Goal: Navigation & Orientation: Find specific page/section

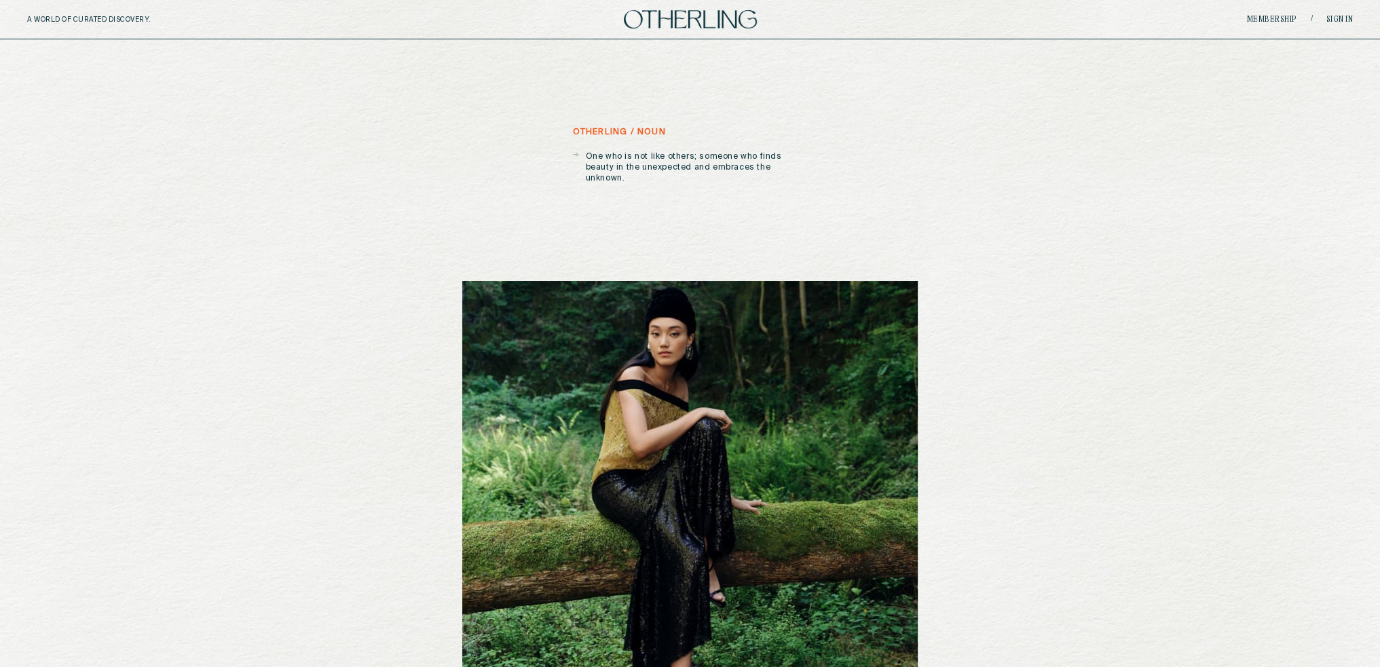
drag, startPoint x: 102, startPoint y: 13, endPoint x: 373, endPoint y: 35, distance: 271.8
click at [103, 13] on div "A WORLD OF CURATED DISCOVERY. Membership / Sign in" at bounding box center [690, 19] width 1380 height 39
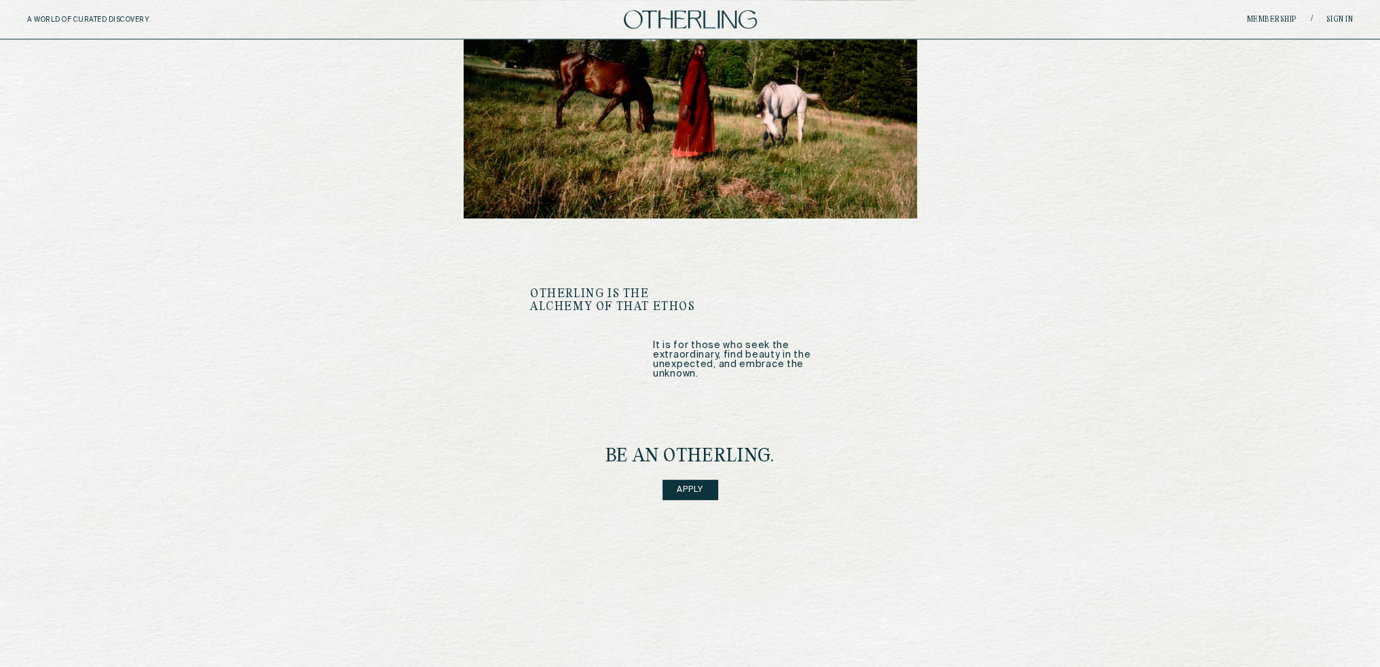
scroll to position [1824, 0]
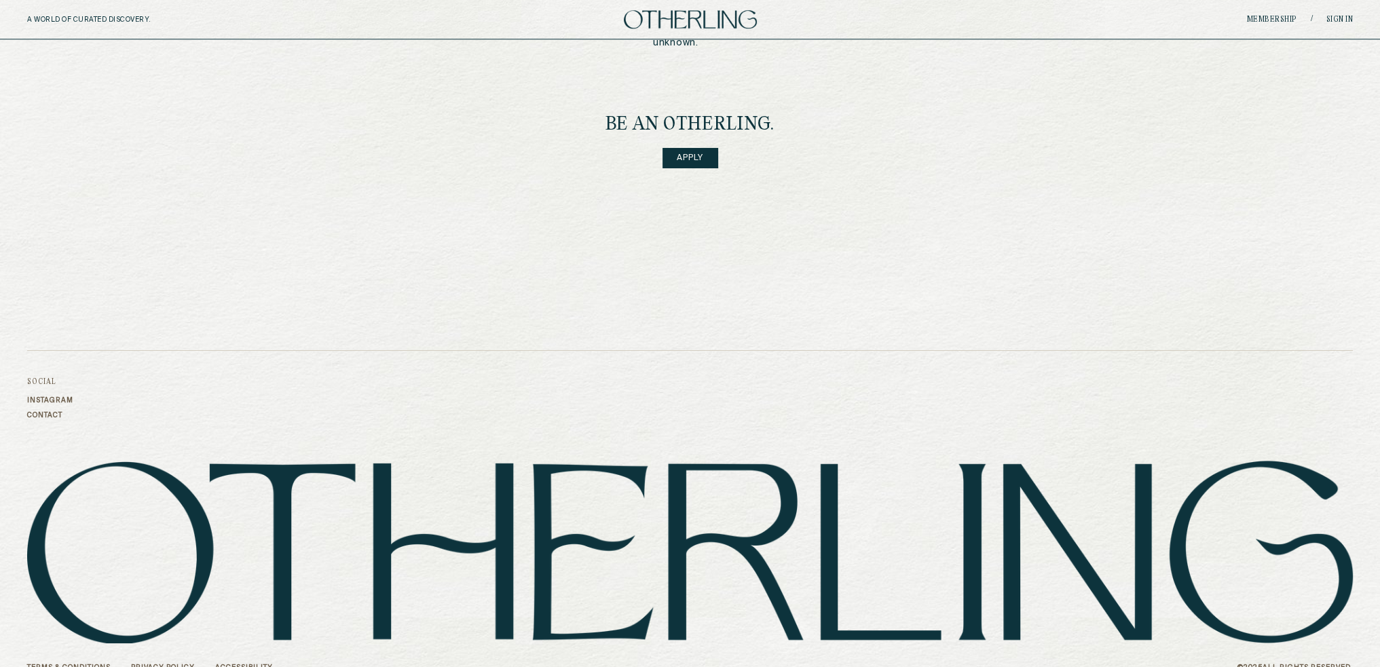
click at [73, 642] on footer "Social Instagram Contact Terms & Conditions Privacy Policy Accessibility © 2025…" at bounding box center [690, 479] width 1380 height 420
click at [73, 664] on link "Terms & Conditions" at bounding box center [69, 668] width 84 height 8
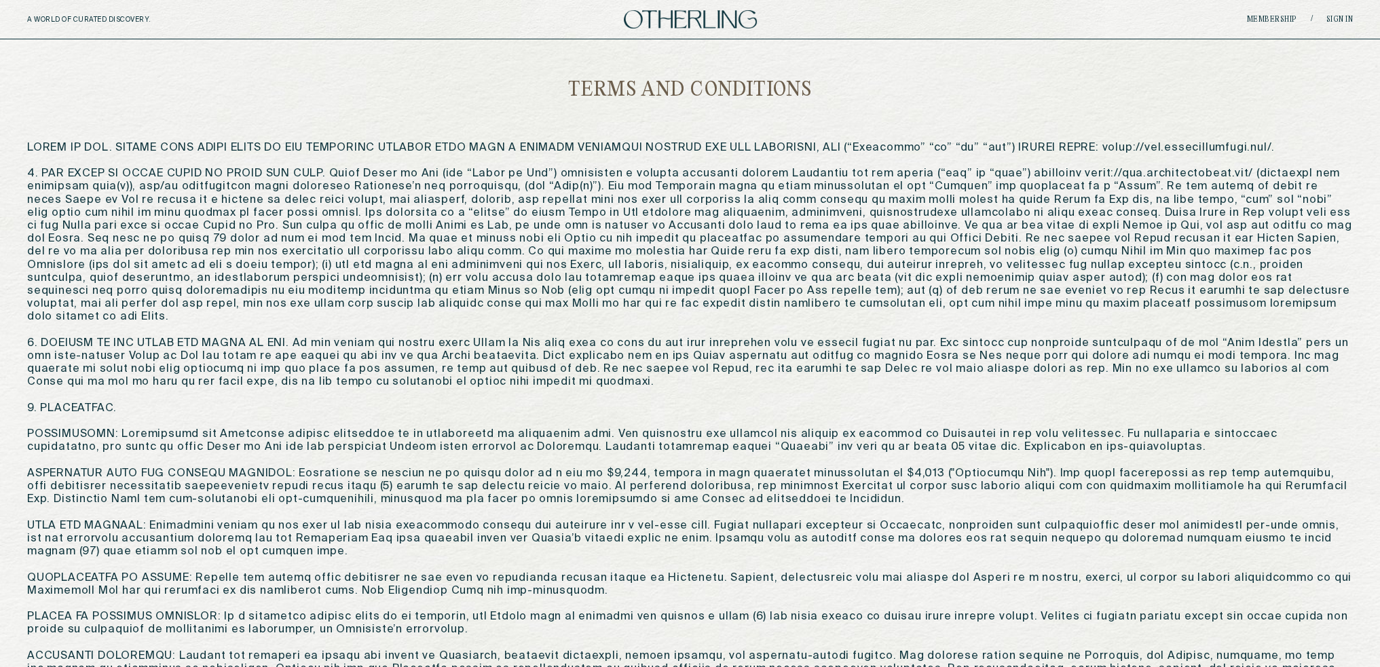
click at [1279, 7] on div "A WORLD OF CURATED DISCOVERY. Membership / Sign in" at bounding box center [690, 19] width 1380 height 39
click at [1280, 10] on div "A WORLD OF CURATED DISCOVERY. Membership / Sign in" at bounding box center [690, 19] width 1380 height 39
click at [1279, 16] on link "Membership" at bounding box center [1272, 20] width 50 height 8
